Goal: Task Accomplishment & Management: Complete application form

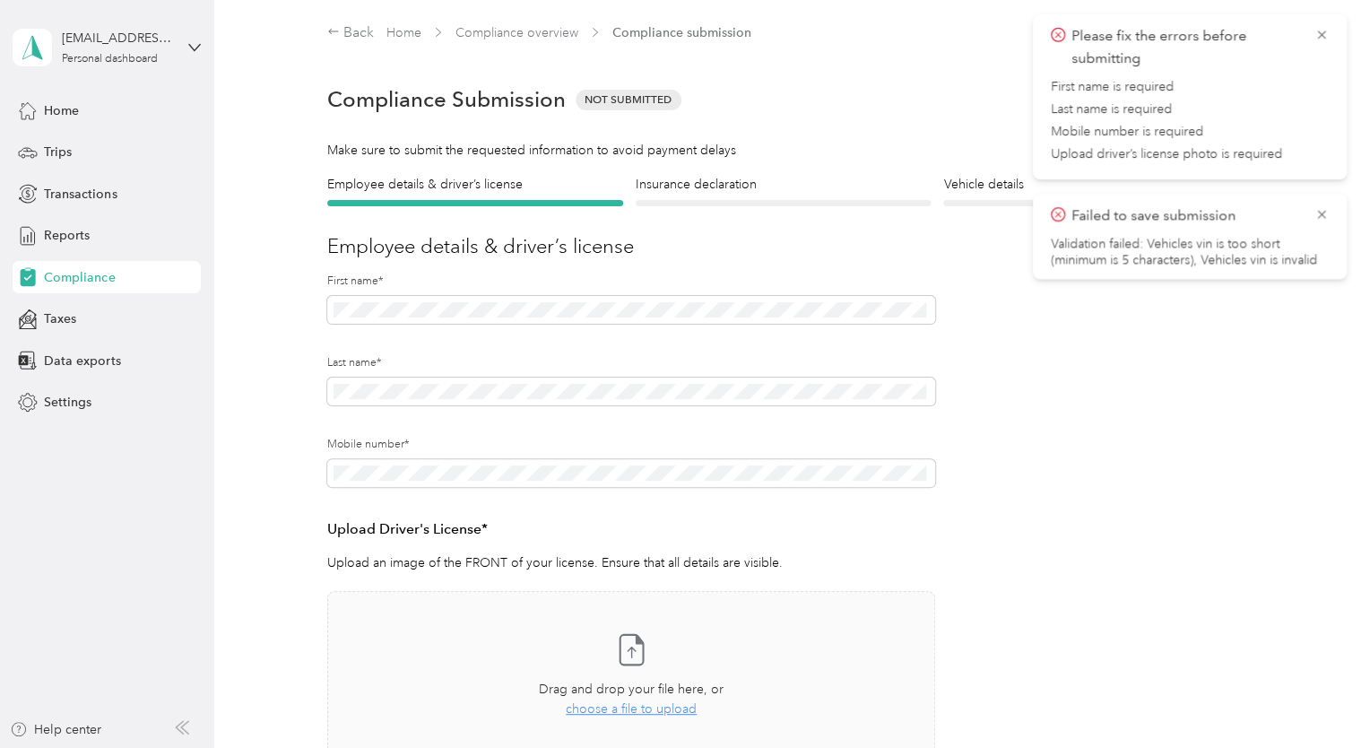
scroll to position [265, 0]
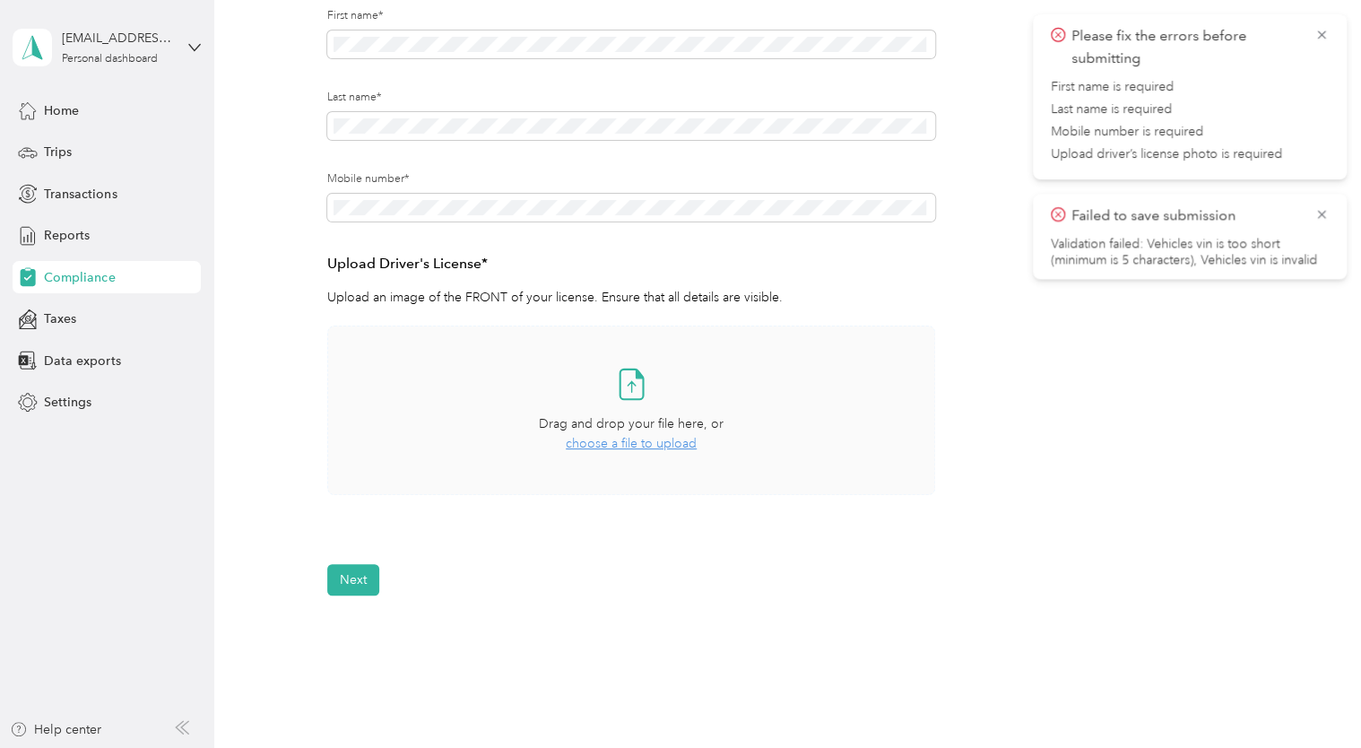
click at [414, 346] on div "Take a photo or choose a photo from your library Drag and drop your file here, …" at bounding box center [630, 410] width 577 height 139
click at [613, 444] on span "choose a file to upload" at bounding box center [631, 443] width 131 height 15
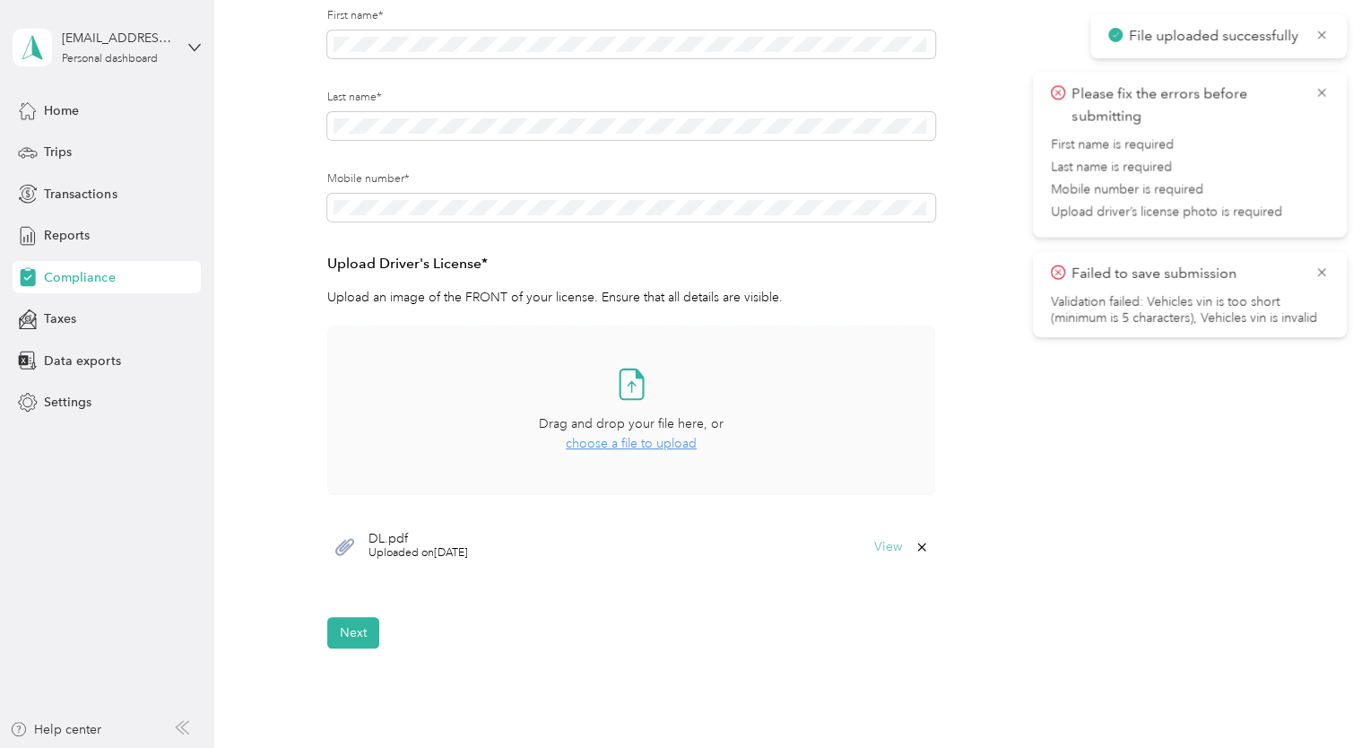
click at [886, 548] on button "View" at bounding box center [888, 546] width 28 height 13
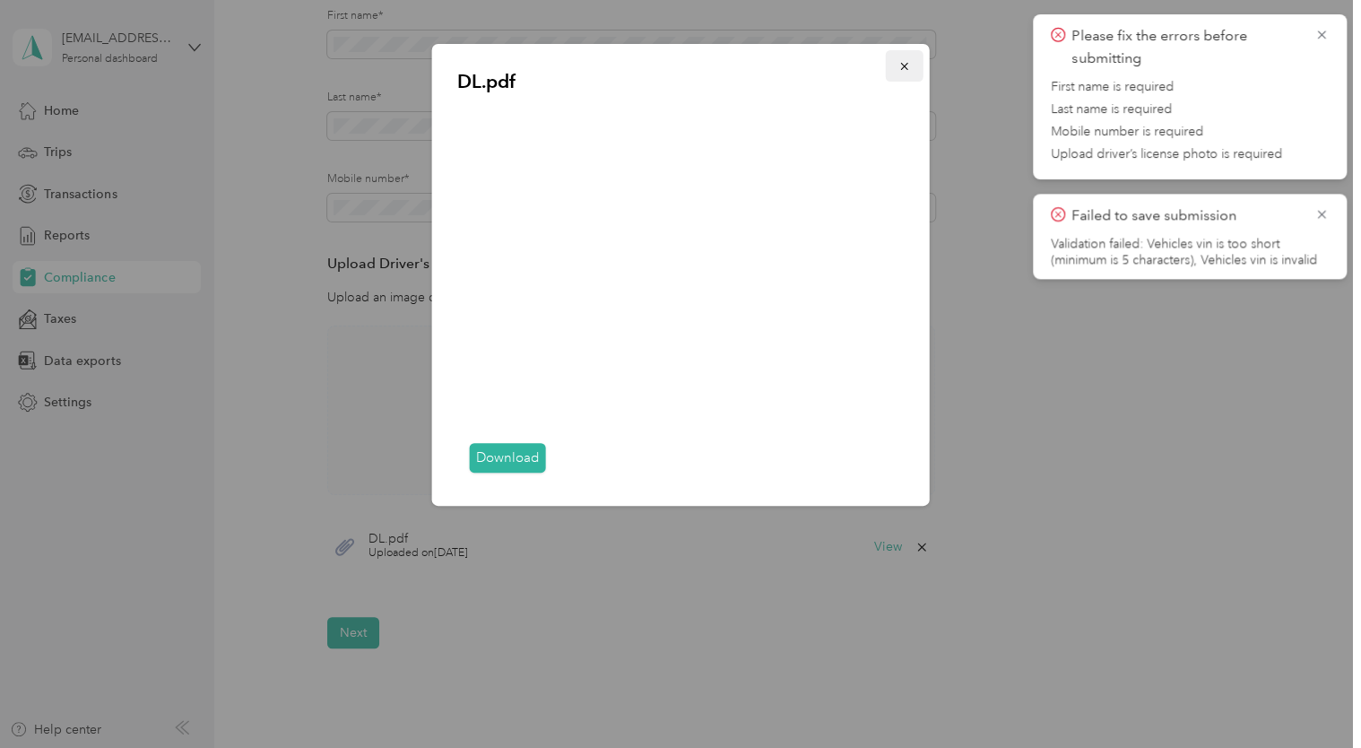
click at [914, 66] on button "button" at bounding box center [905, 65] width 38 height 31
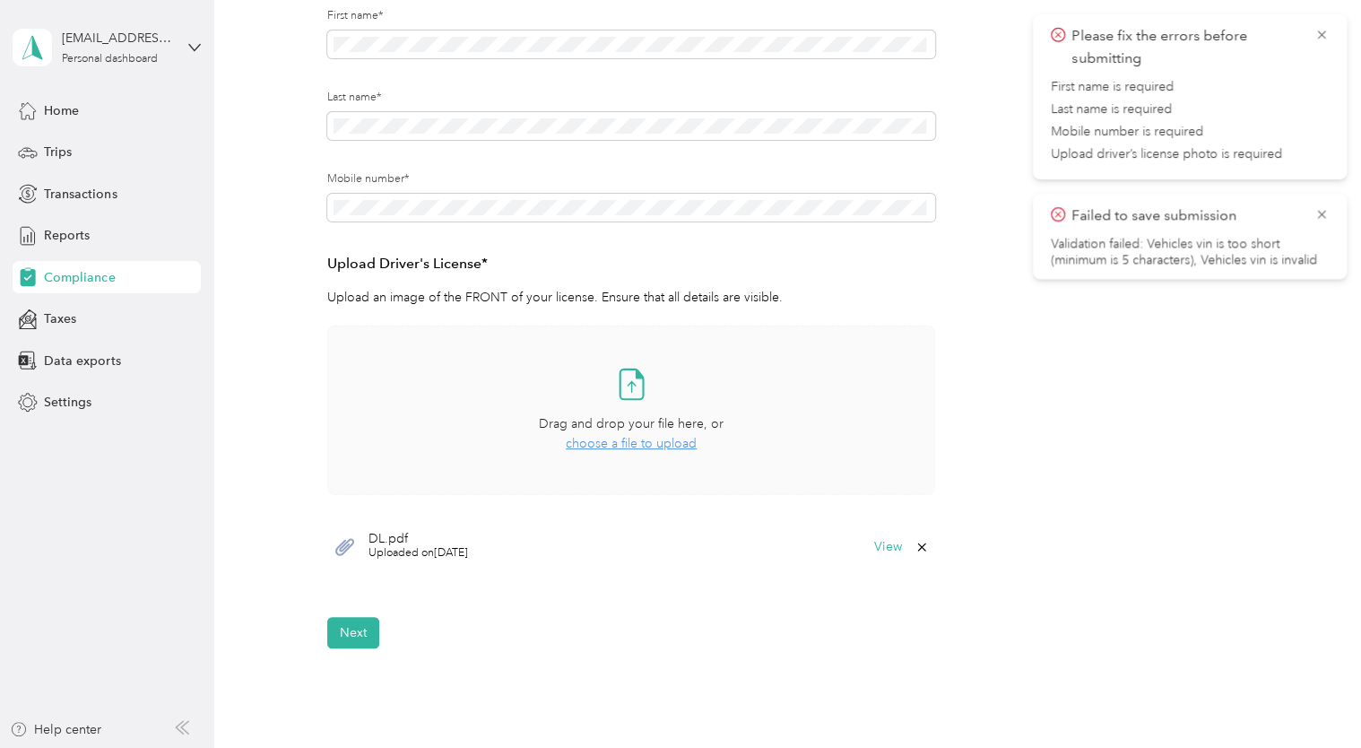
click at [922, 550] on icon at bounding box center [921, 547] width 14 height 14
click at [873, 556] on button "Yes" at bounding box center [873, 559] width 35 height 29
click at [609, 443] on span "choose a file to upload" at bounding box center [631, 443] width 131 height 15
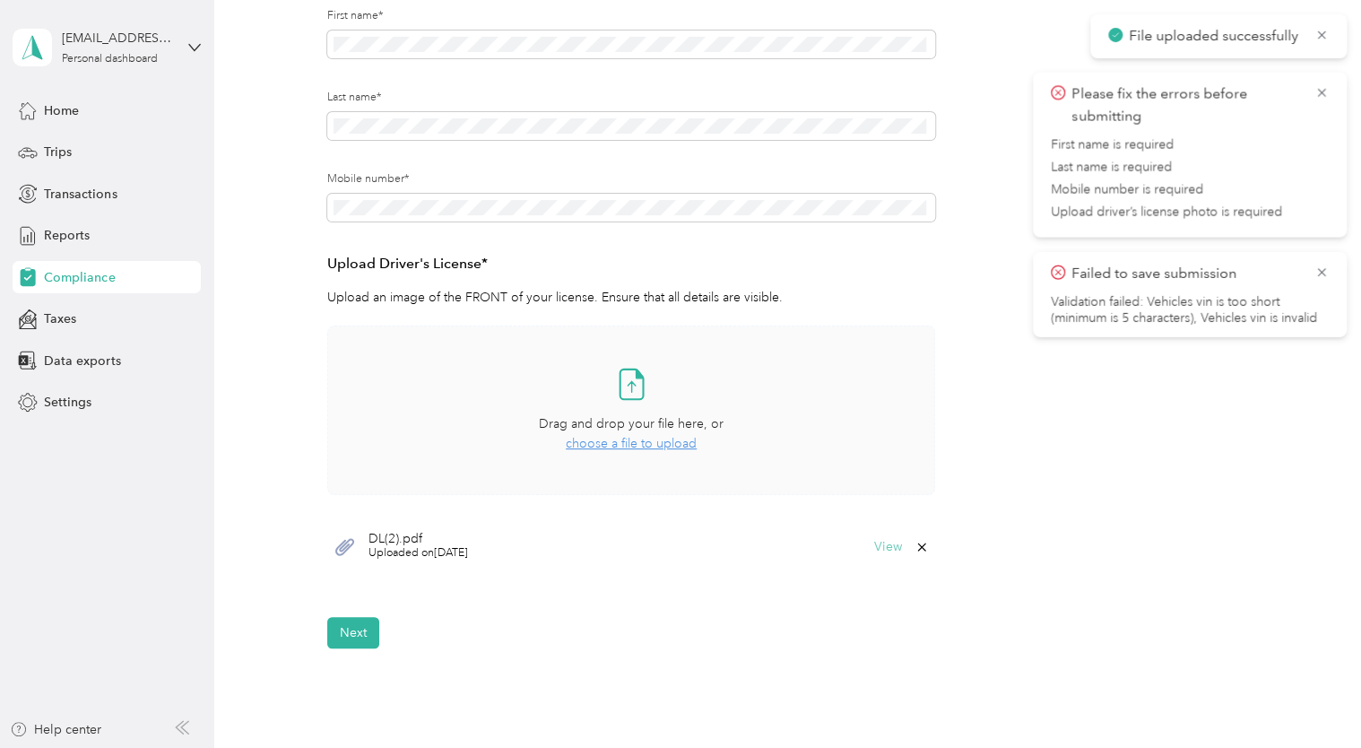
click at [891, 549] on button "View" at bounding box center [888, 546] width 28 height 13
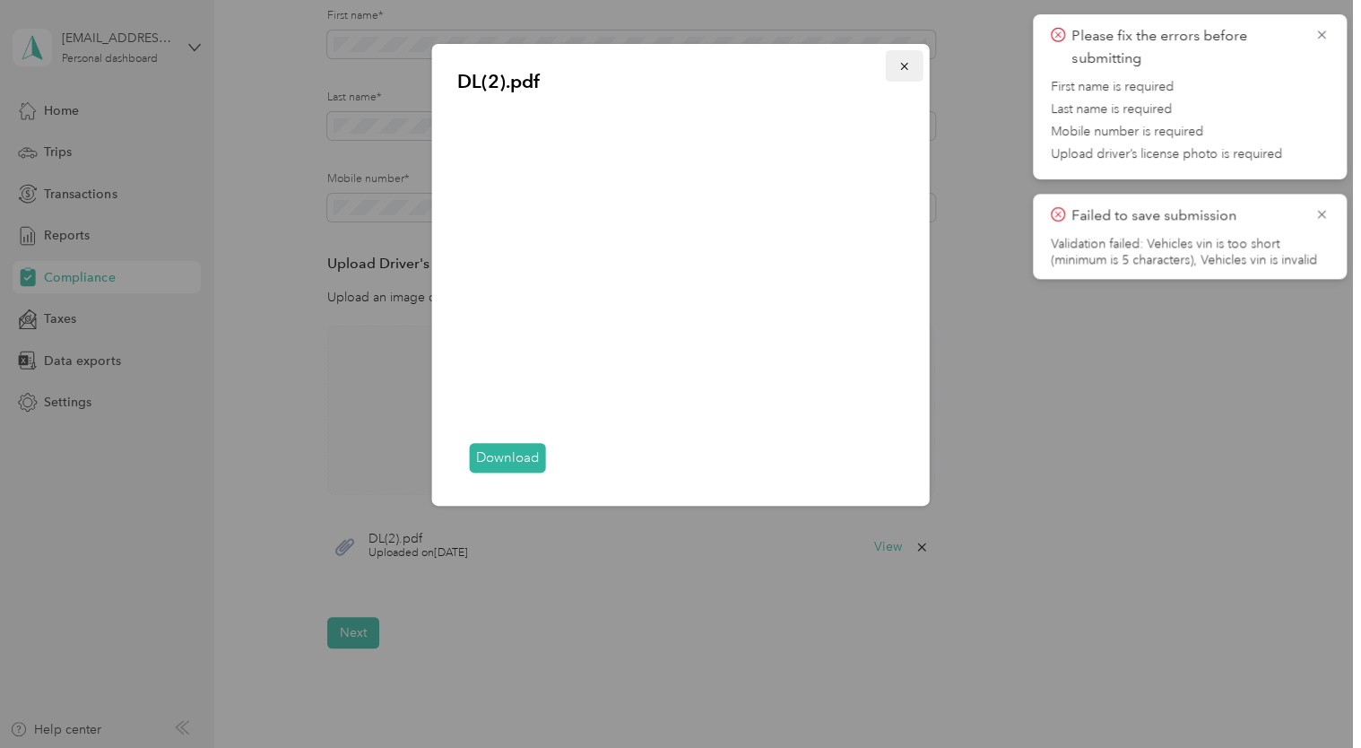
click at [915, 65] on button "button" at bounding box center [905, 65] width 38 height 31
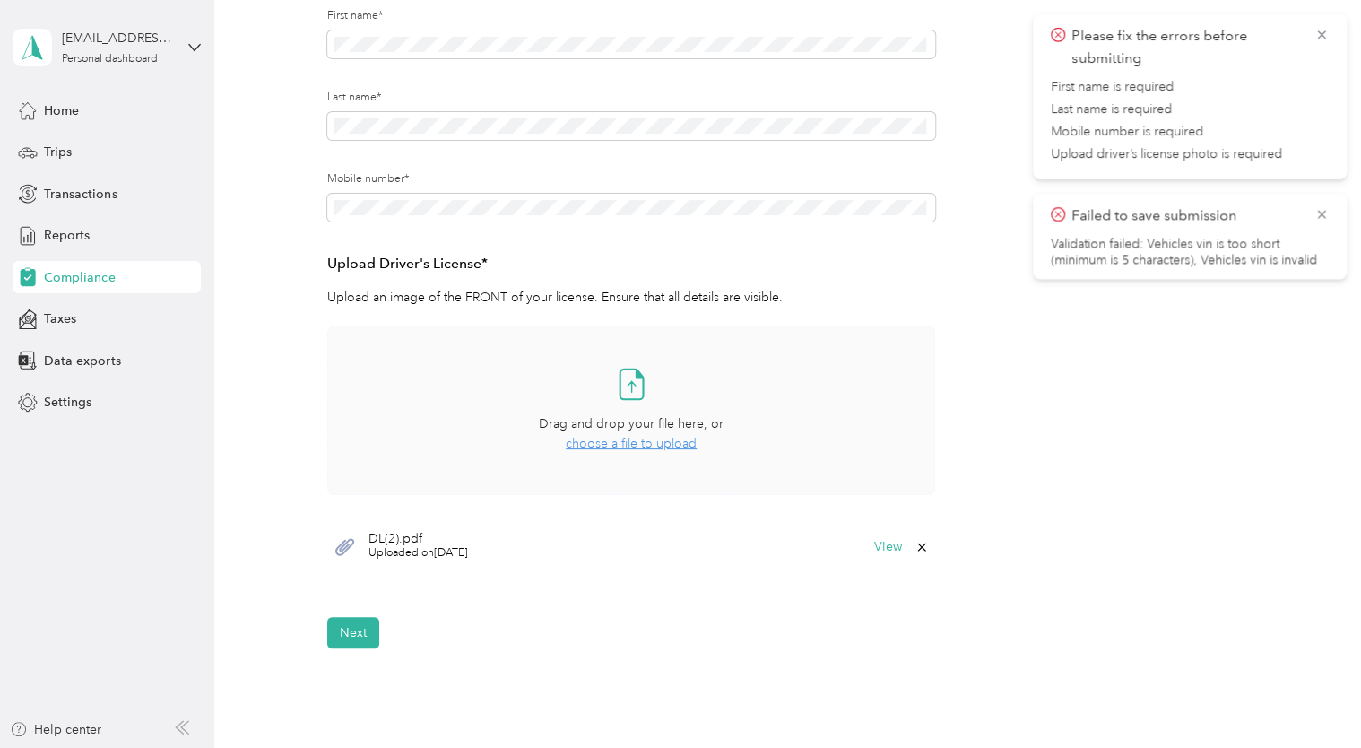
click at [919, 547] on icon at bounding box center [921, 546] width 8 height 8
click at [884, 560] on button "Yes" at bounding box center [873, 559] width 35 height 29
click at [632, 450] on span "choose a file to upload" at bounding box center [631, 443] width 131 height 15
click at [597, 446] on span "choose a file to upload" at bounding box center [631, 443] width 131 height 15
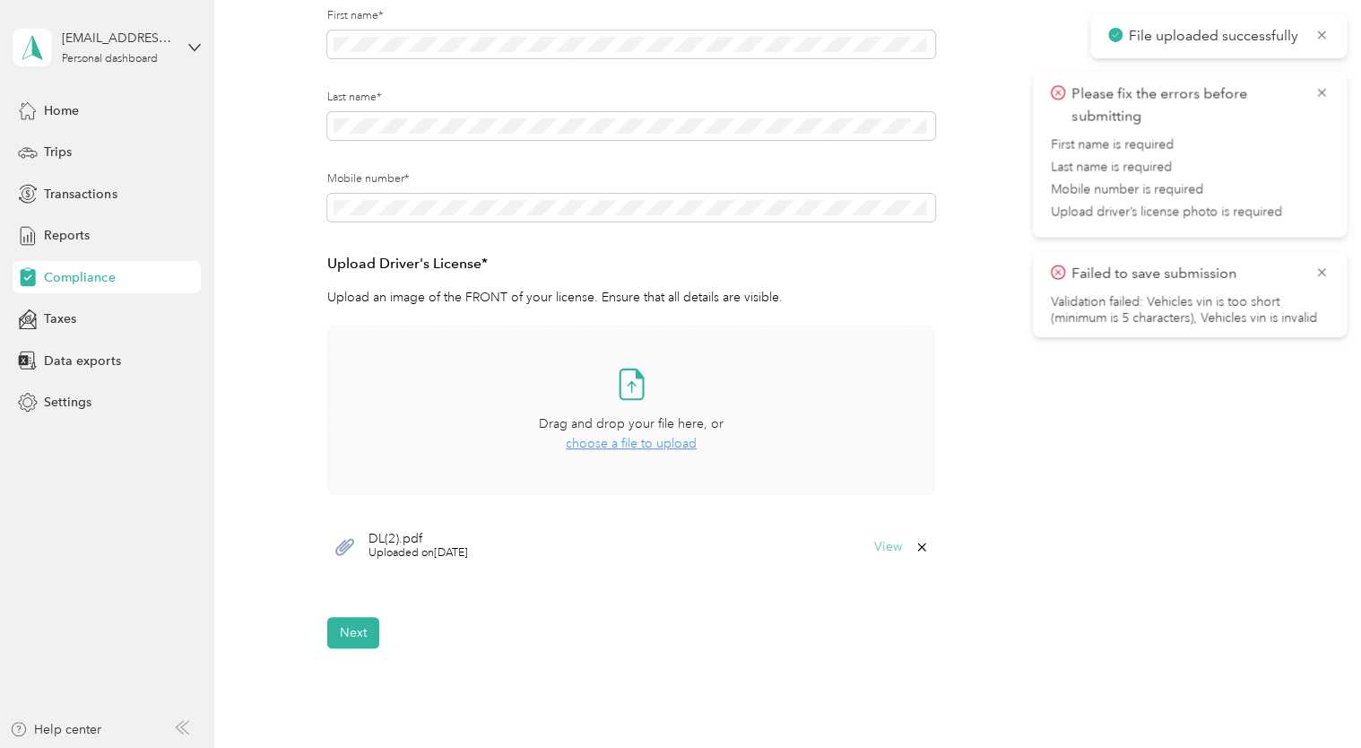
click at [889, 549] on button "View" at bounding box center [888, 546] width 28 height 13
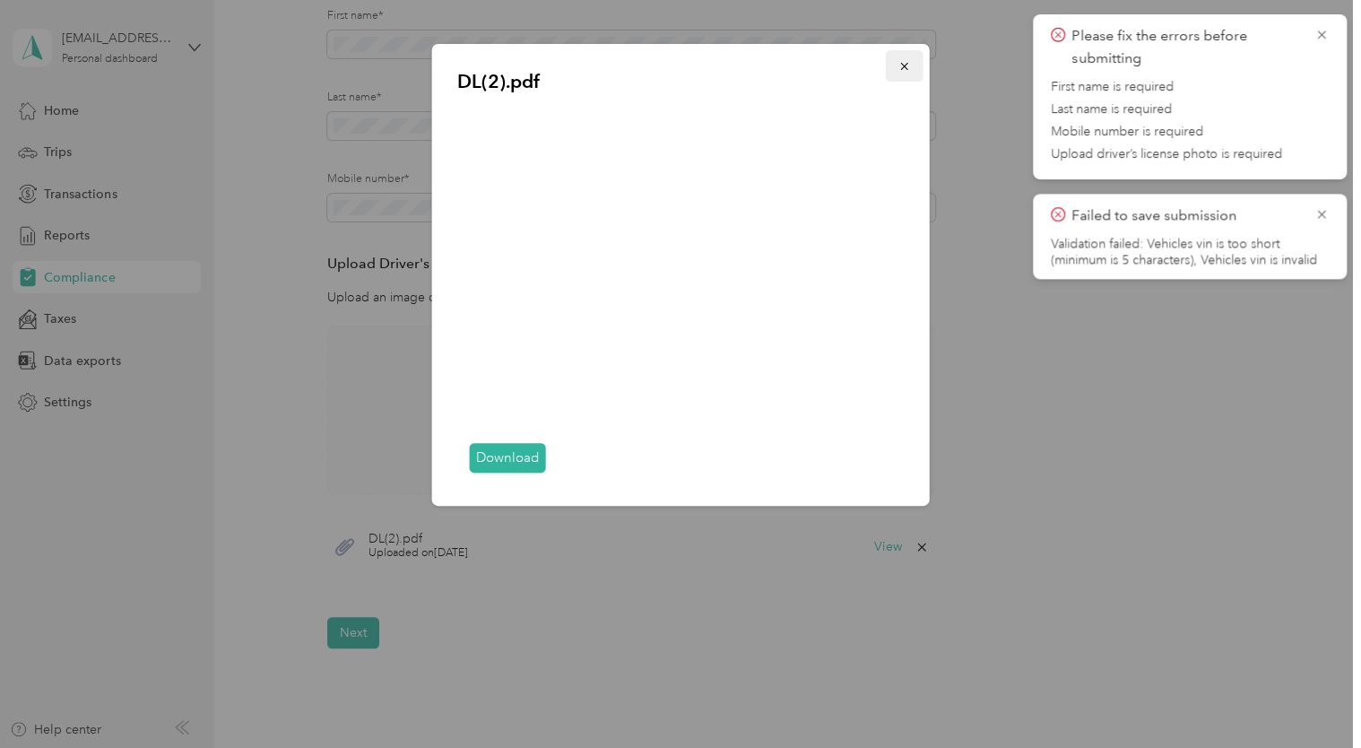
click at [910, 70] on icon "button" at bounding box center [904, 66] width 13 height 13
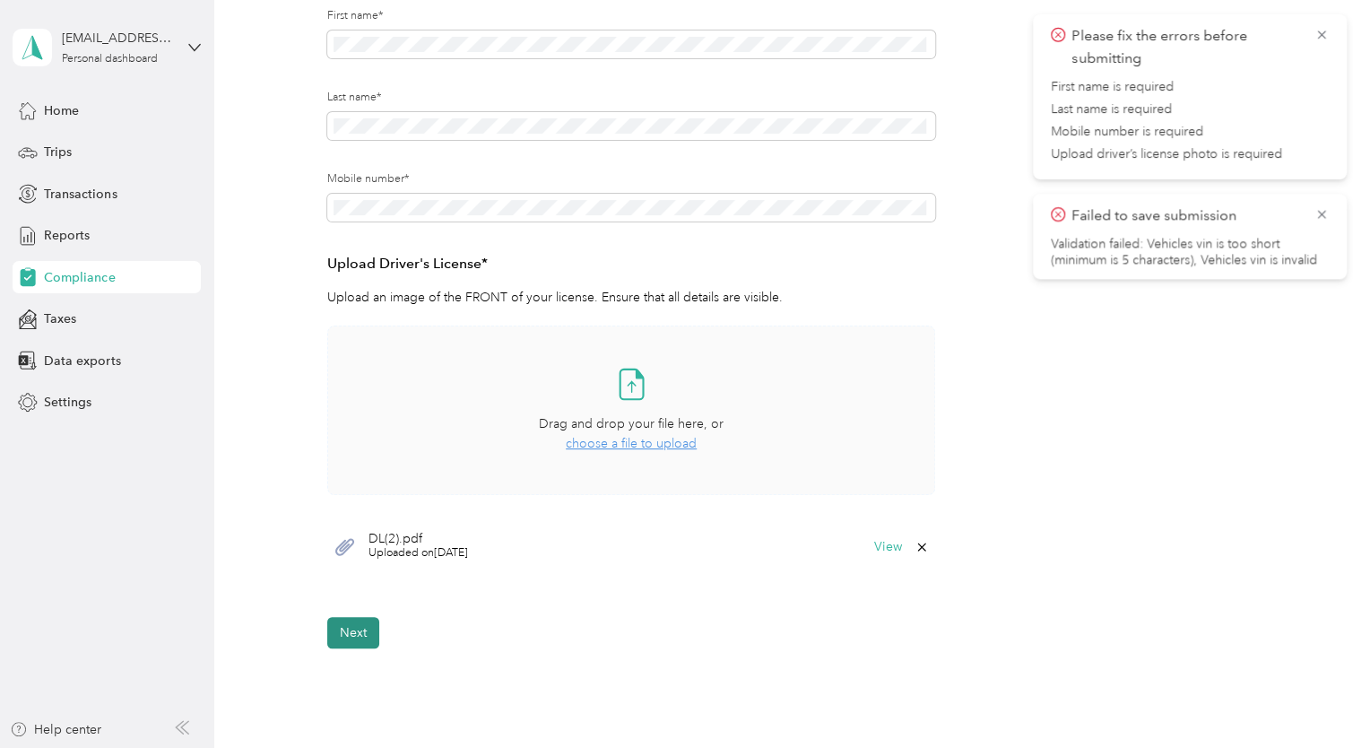
click at [366, 635] on button "Next" at bounding box center [353, 632] width 52 height 31
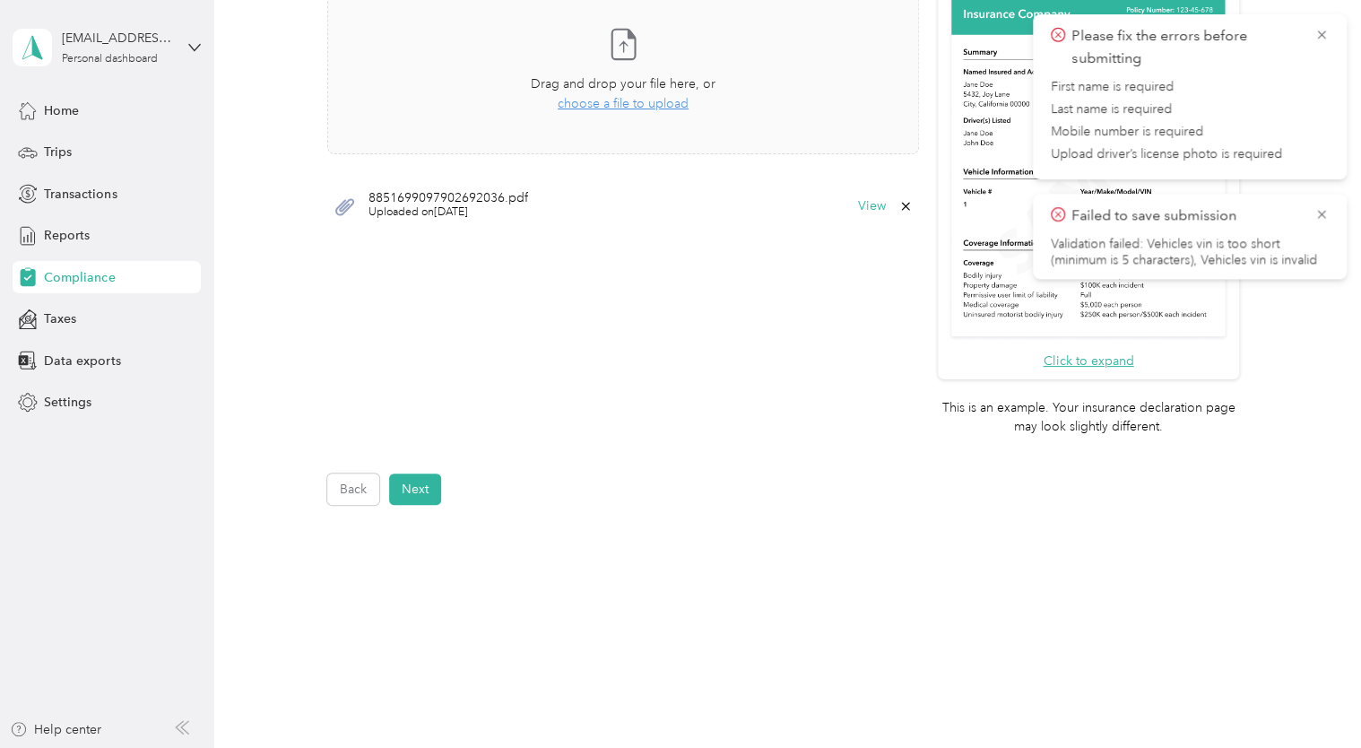
scroll to position [523, 0]
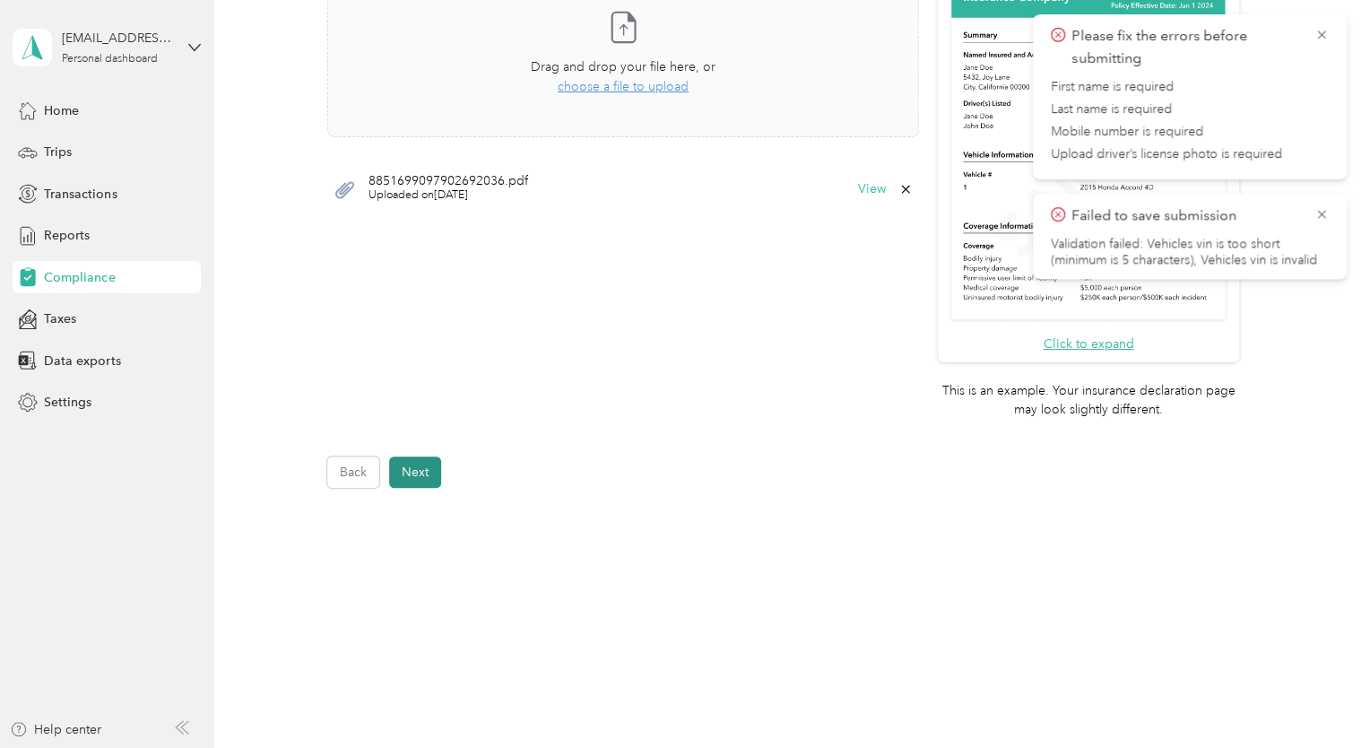
click at [402, 465] on button "Next" at bounding box center [415, 471] width 52 height 31
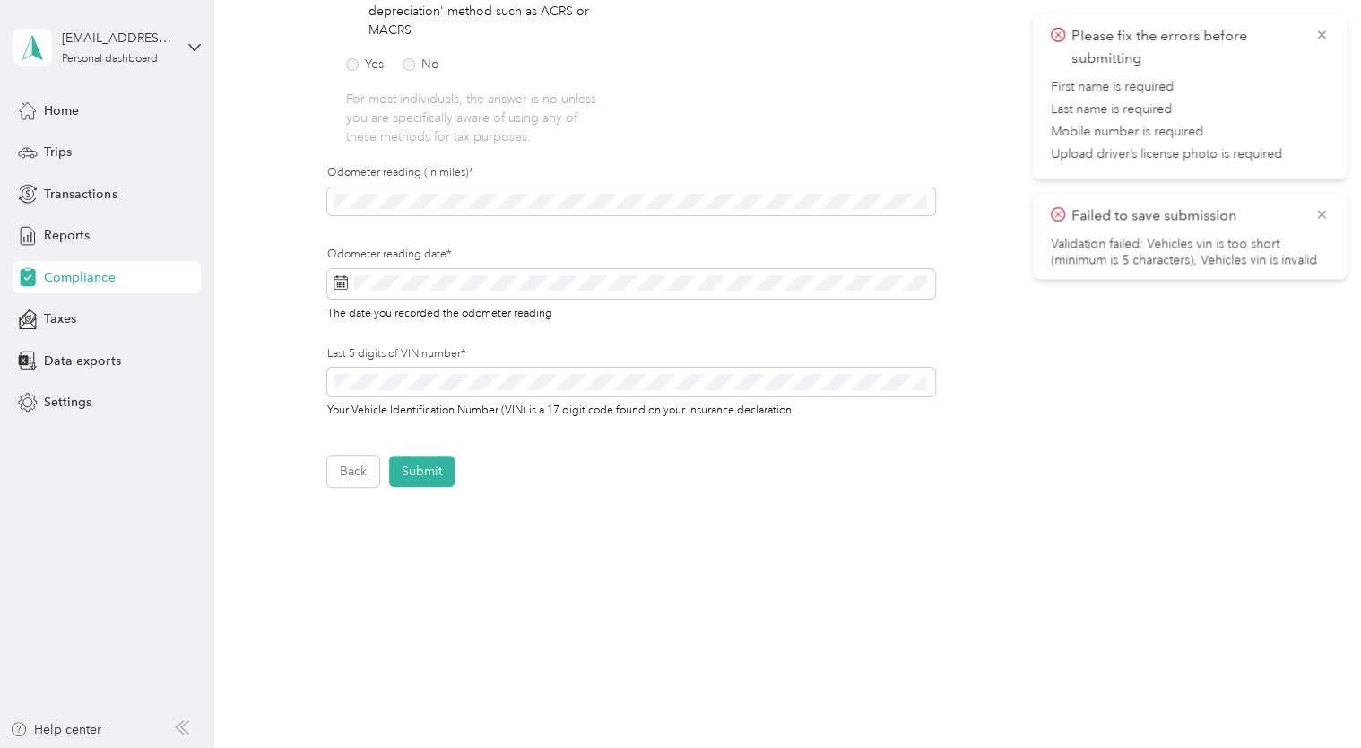
click at [402, 465] on button "Submit" at bounding box center [421, 470] width 65 height 31
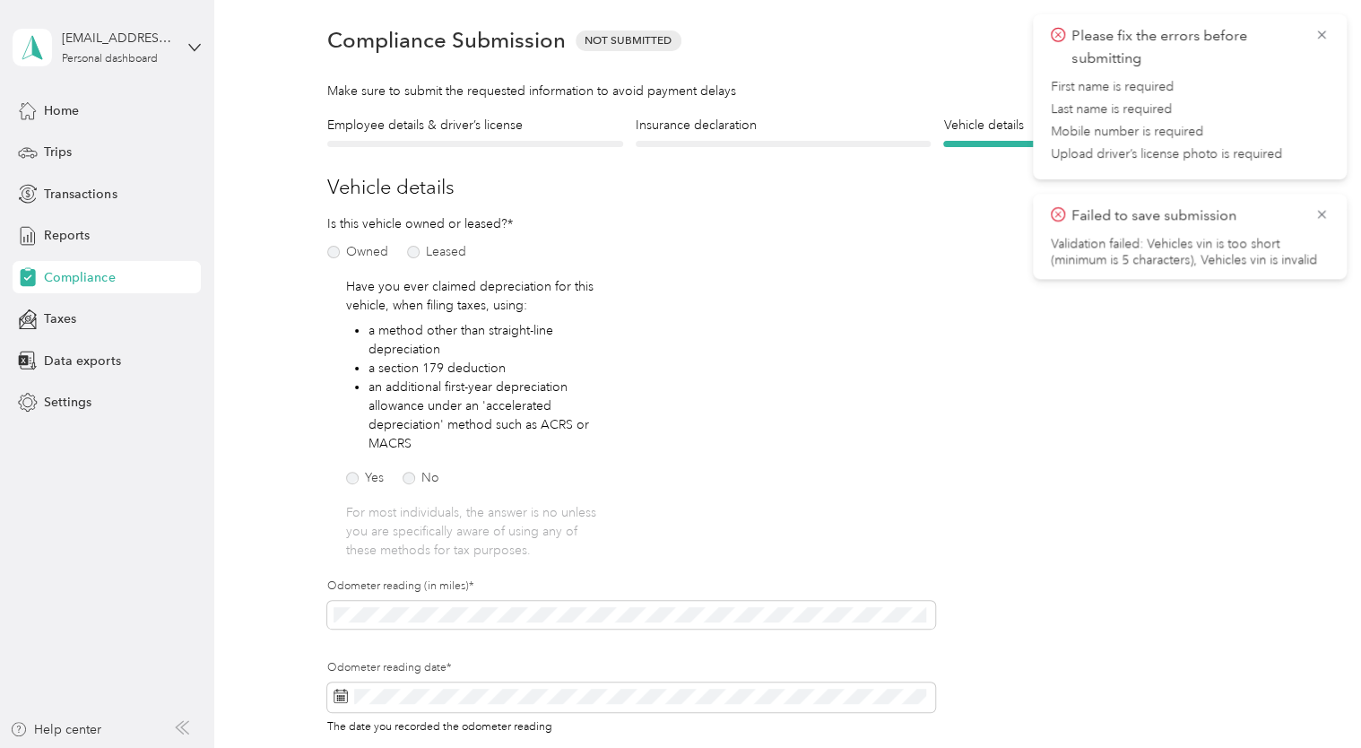
scroll to position [22, 0]
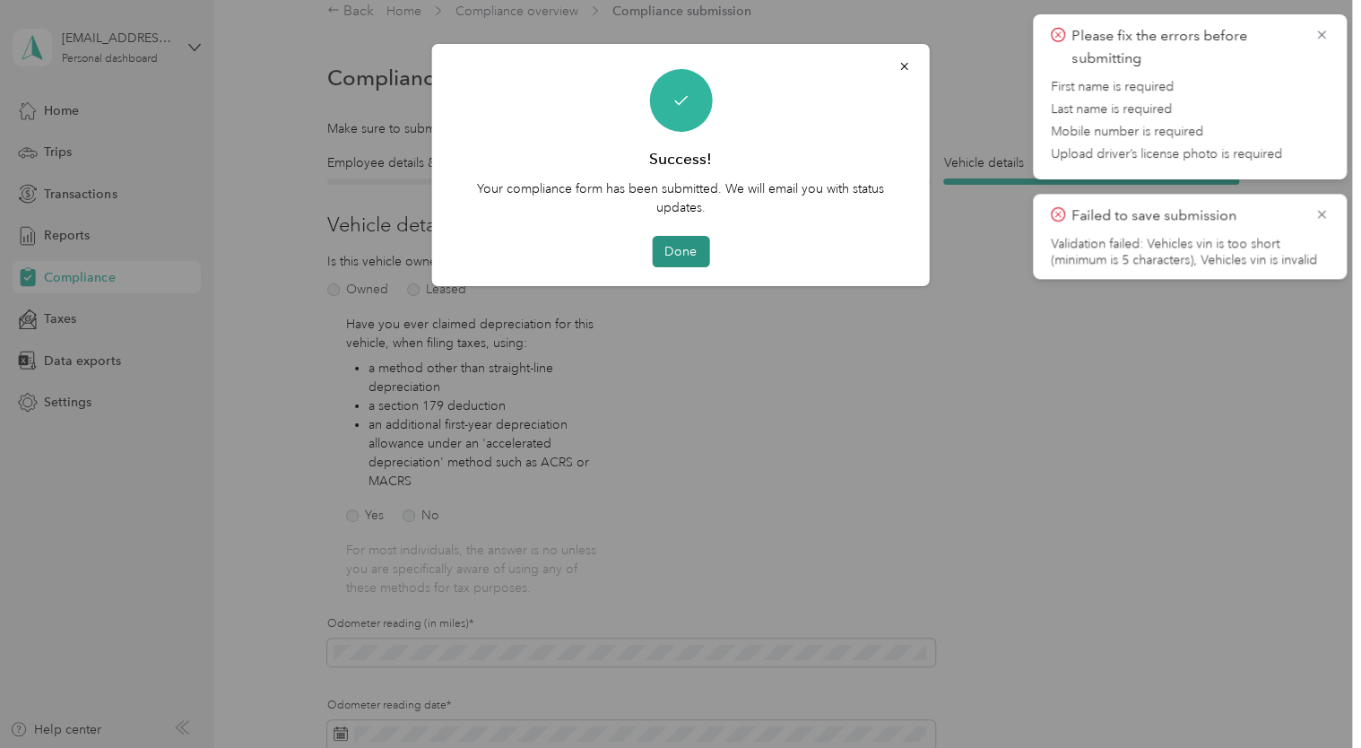
click at [676, 249] on button "Done" at bounding box center [680, 251] width 57 height 31
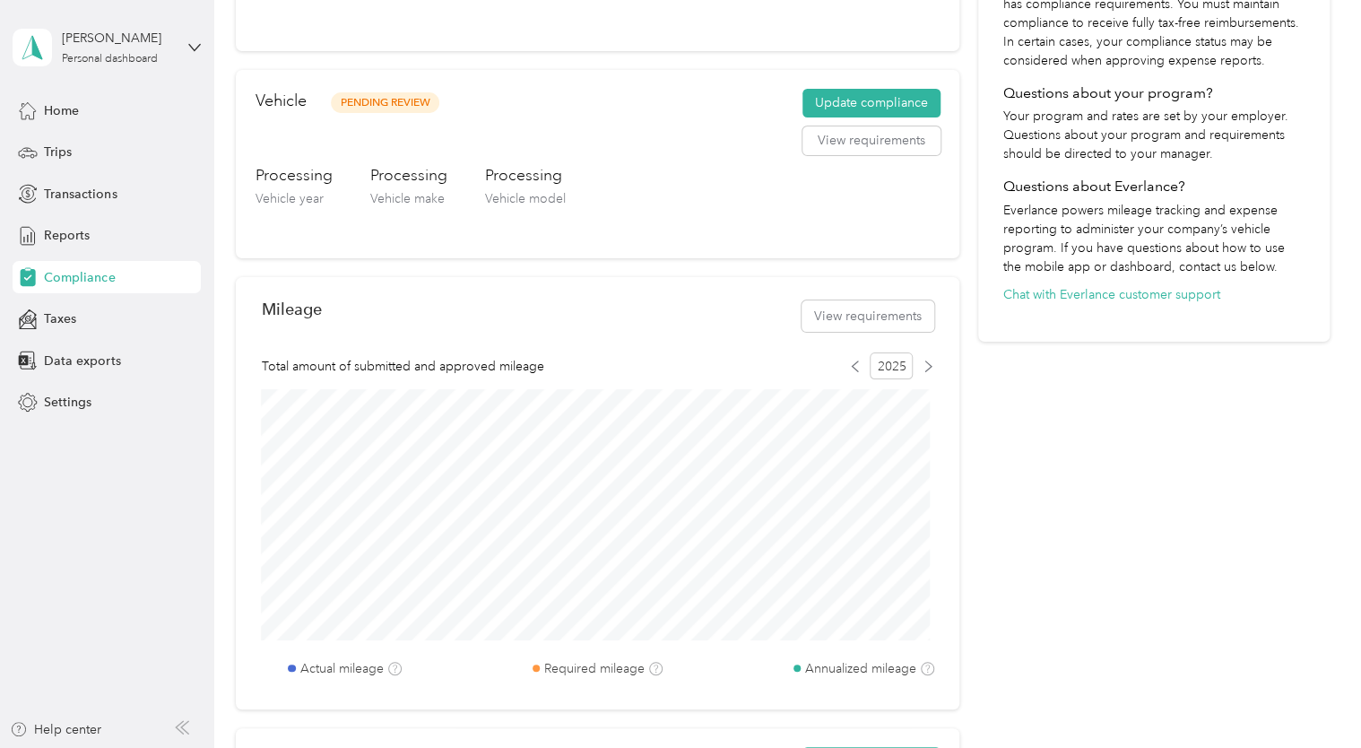
scroll to position [473, 0]
